Goal: Find specific page/section: Find specific page/section

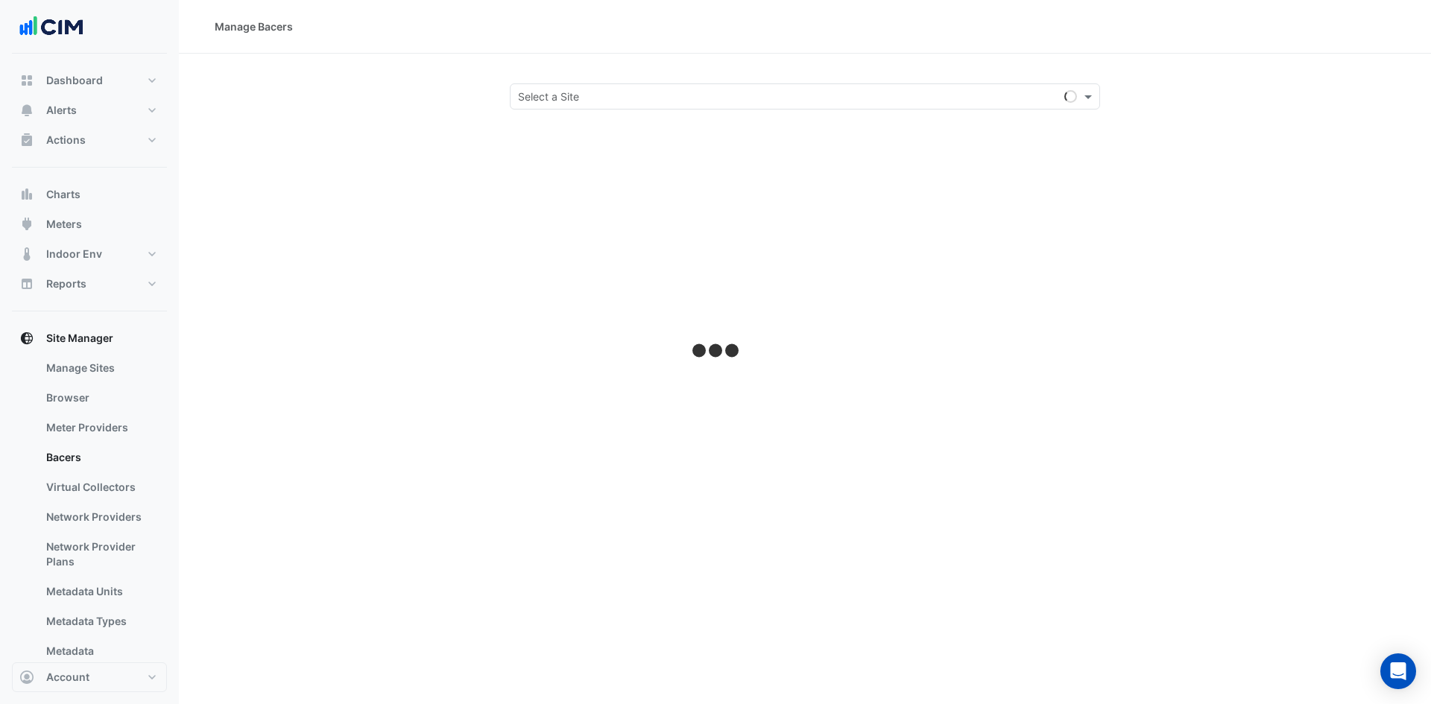
click at [719, 91] on input "text" at bounding box center [790, 97] width 544 height 16
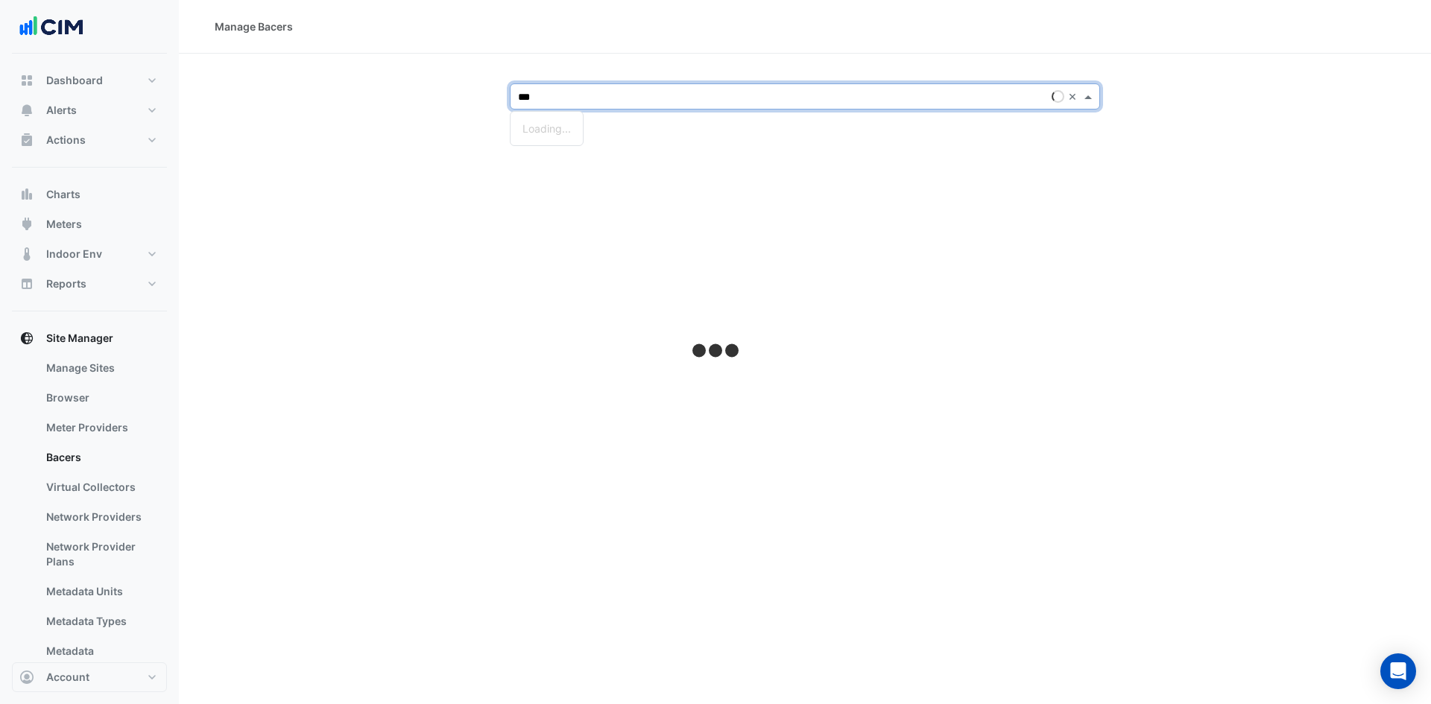
type input "****"
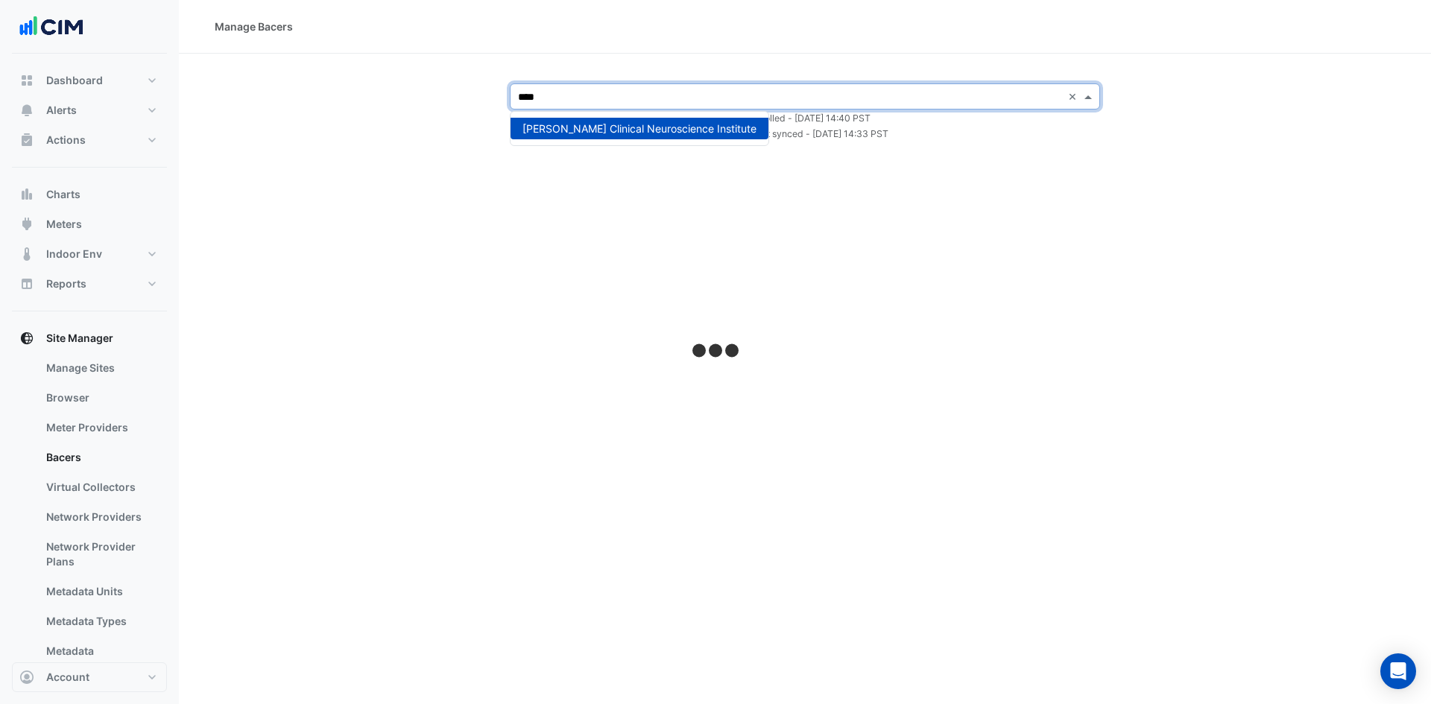
select select "***"
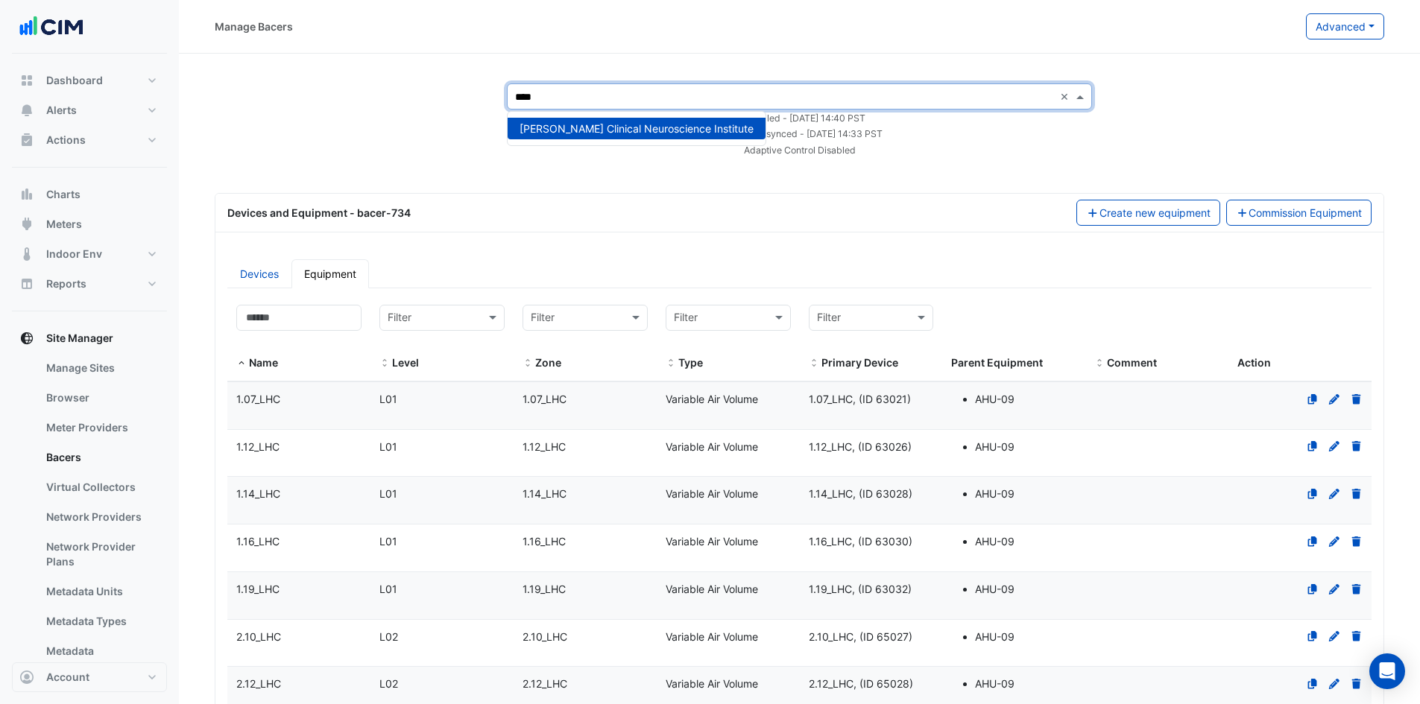
click at [686, 133] on span "[PERSON_NAME] Clinical Neuroscience Institute" at bounding box center [637, 128] width 234 height 13
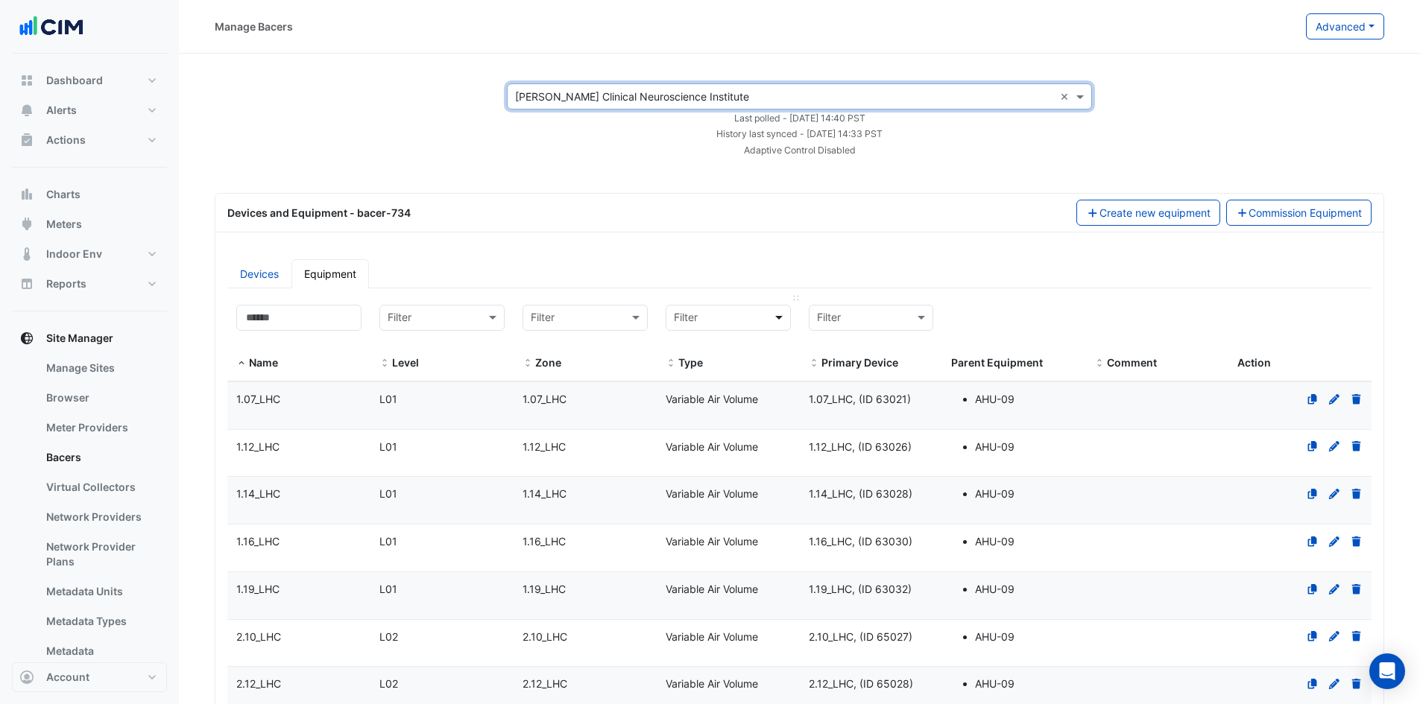
click at [781, 321] on span at bounding box center [780, 317] width 19 height 17
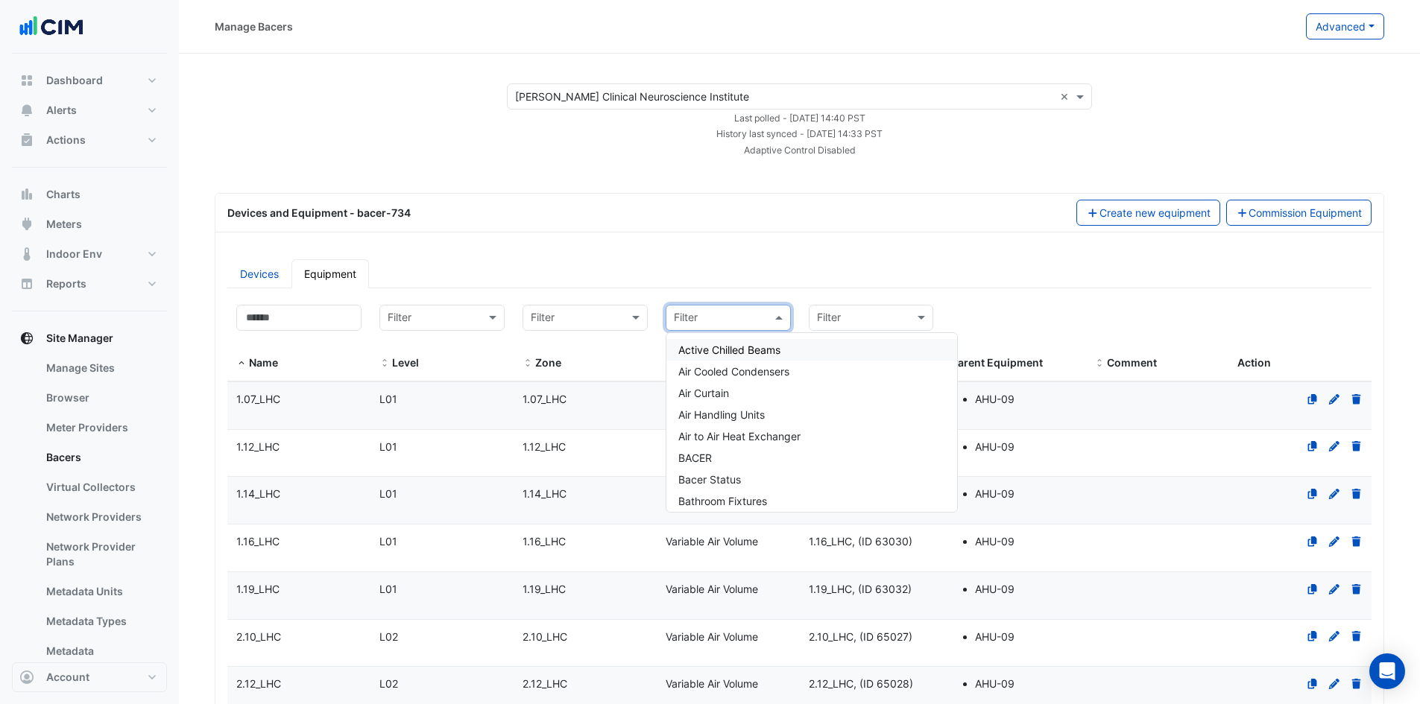
click at [771, 348] on span "Active Chilled Beams" at bounding box center [729, 350] width 102 height 13
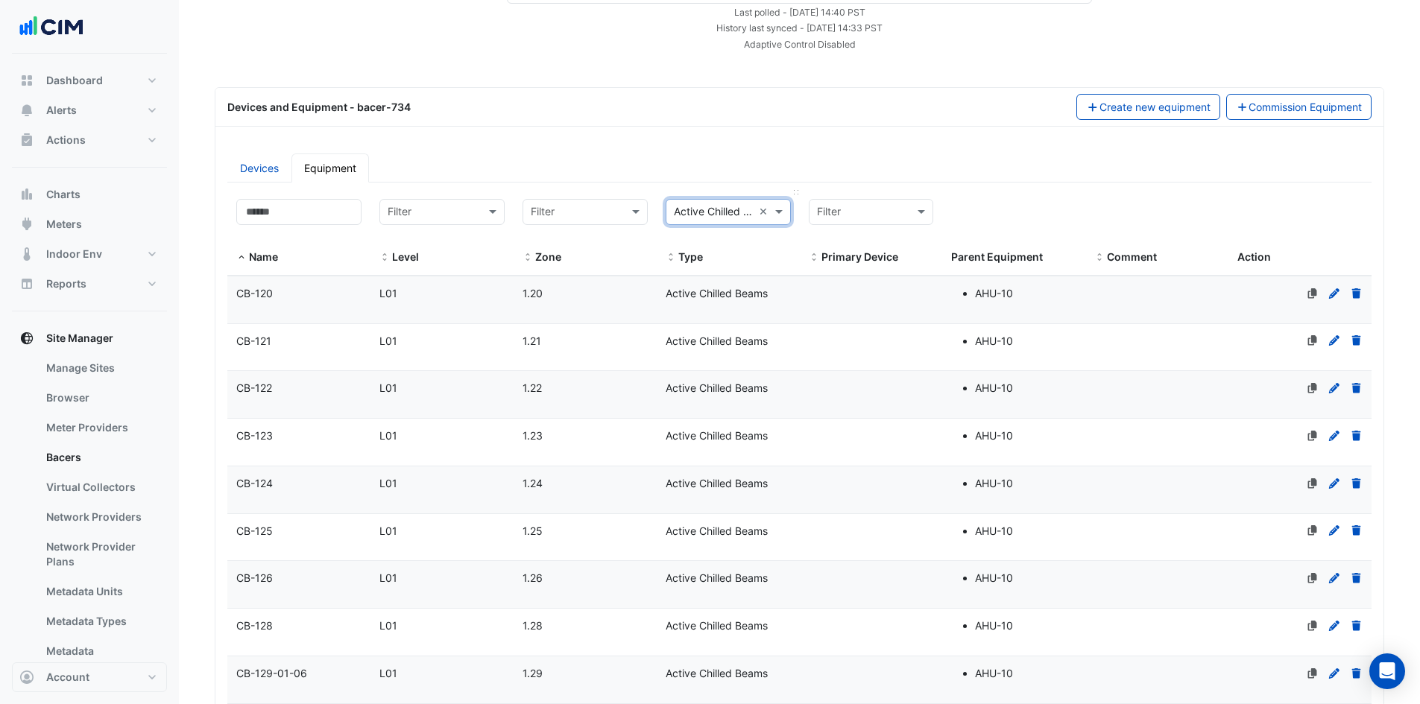
scroll to position [224, 0]
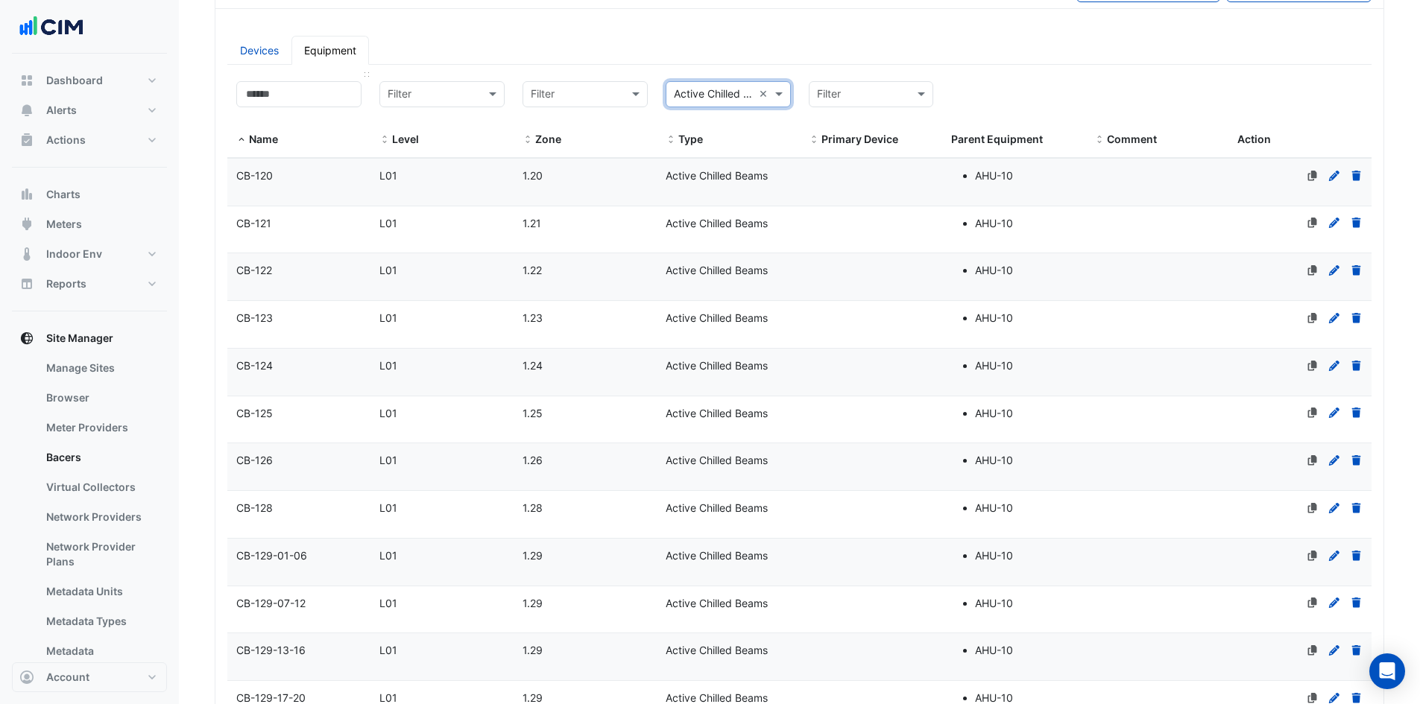
click at [246, 138] on span at bounding box center [241, 140] width 10 height 12
click at [243, 138] on span at bounding box center [241, 140] width 10 height 12
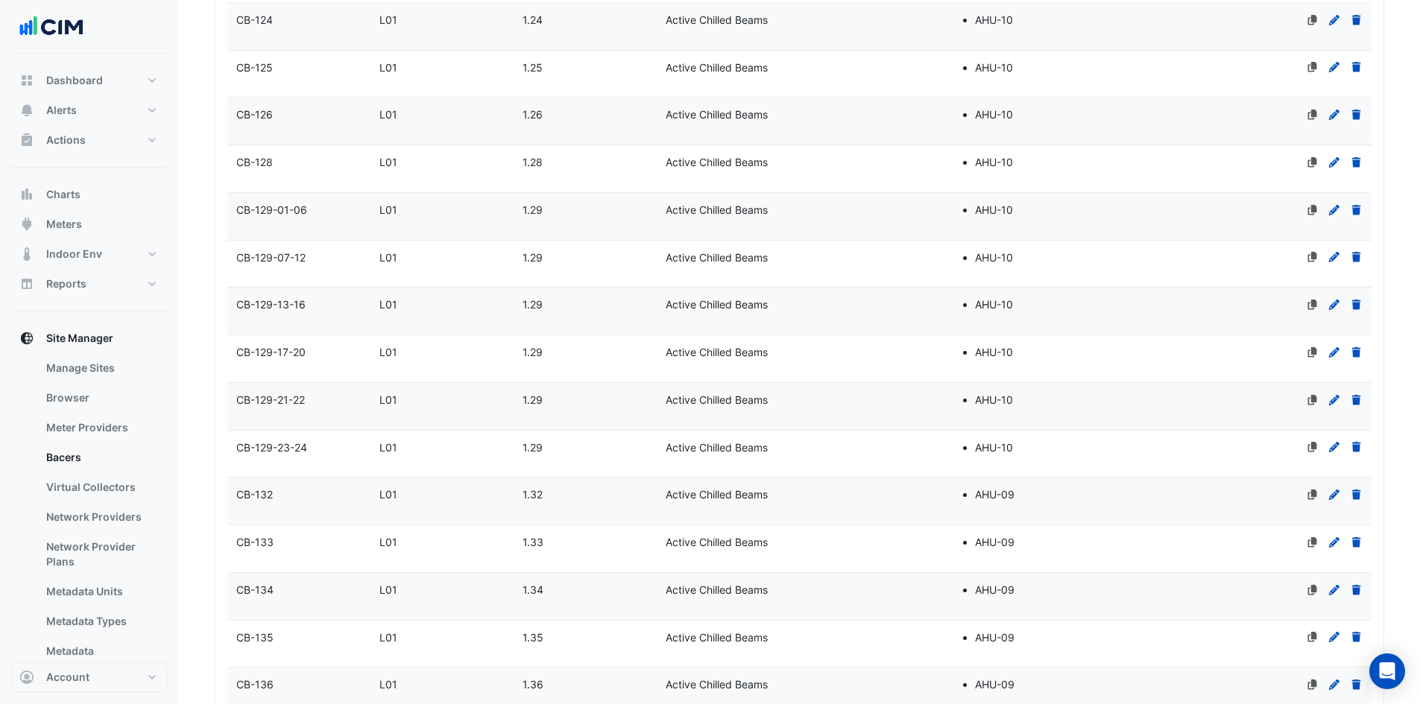
scroll to position [596, 0]
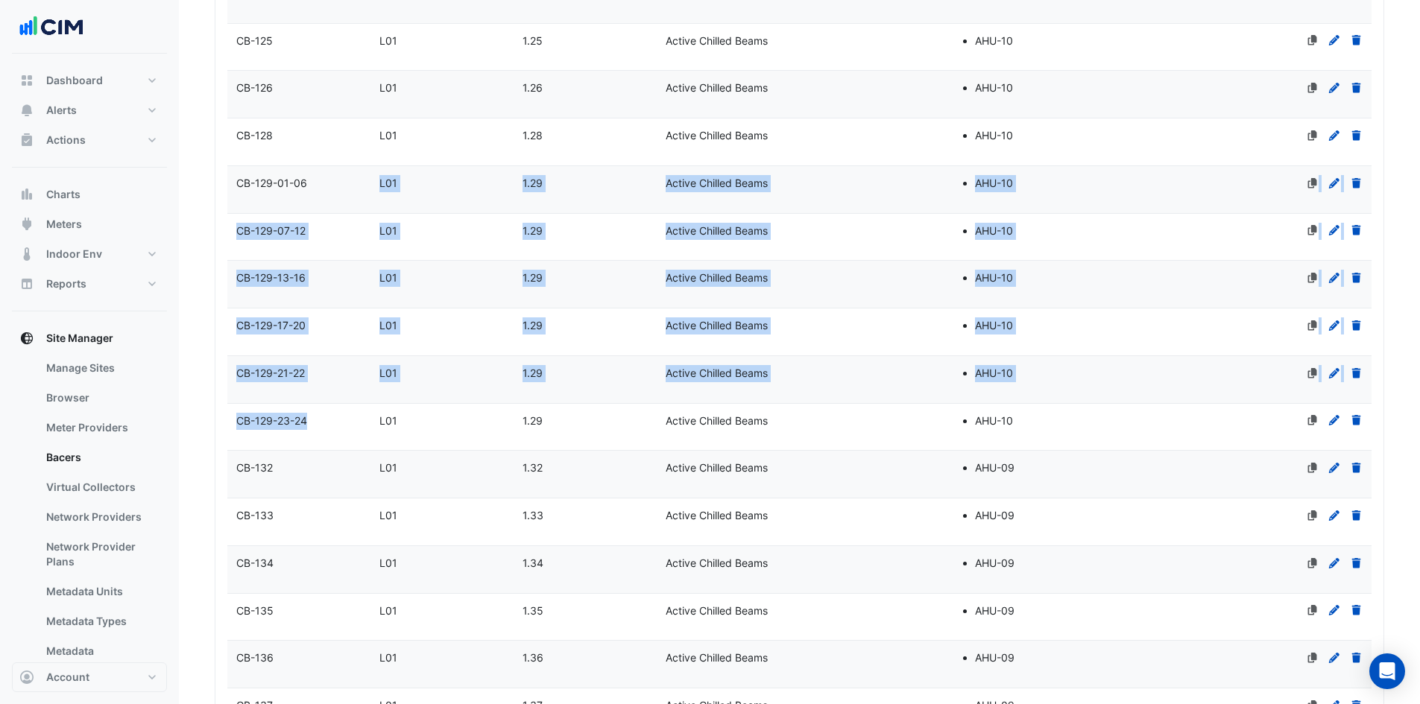
drag, startPoint x: 325, startPoint y: 183, endPoint x: 313, endPoint y: 435, distance: 253.0
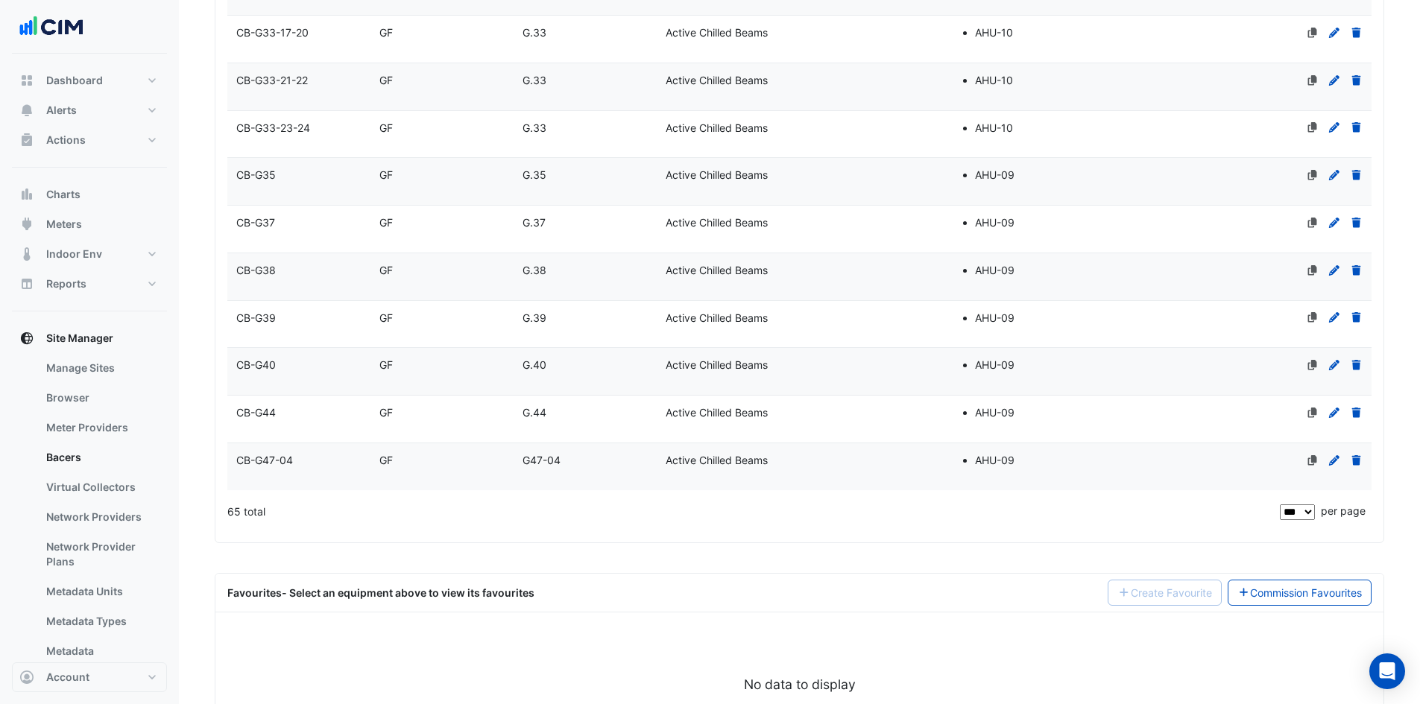
scroll to position [2981, 0]
